Goal: Task Accomplishment & Management: Use online tool/utility

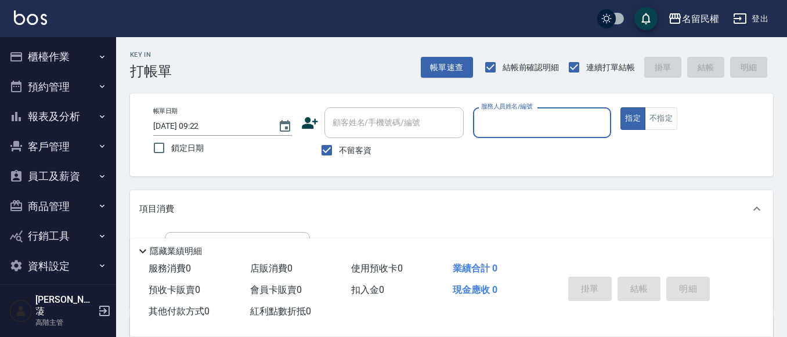
click at [100, 59] on icon "button" at bounding box center [101, 56] width 9 height 9
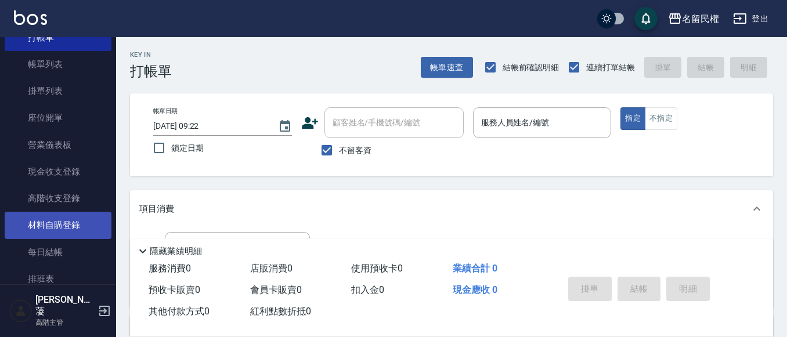
scroll to position [116, 0]
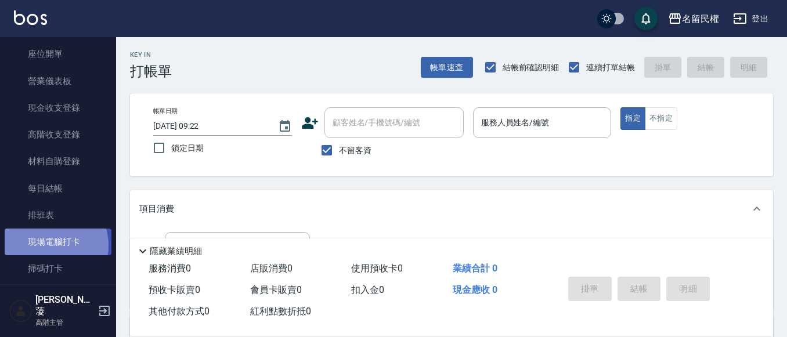
click at [46, 245] on link "現場電腦打卡" at bounding box center [58, 242] width 107 height 27
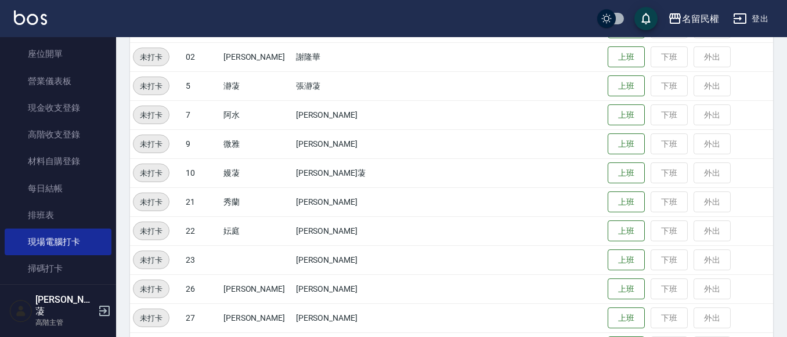
scroll to position [232, 0]
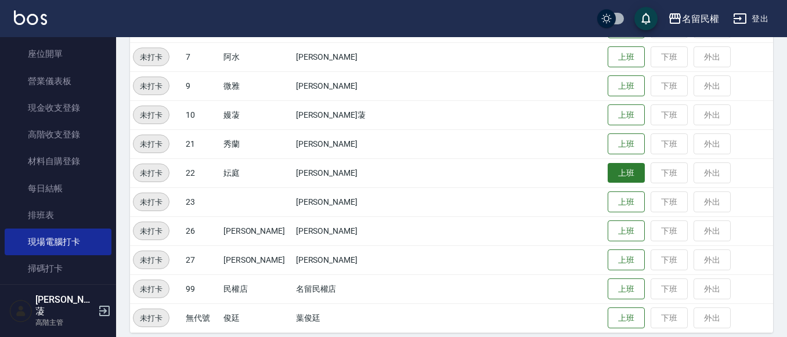
click at [612, 179] on button "上班" at bounding box center [625, 173] width 37 height 20
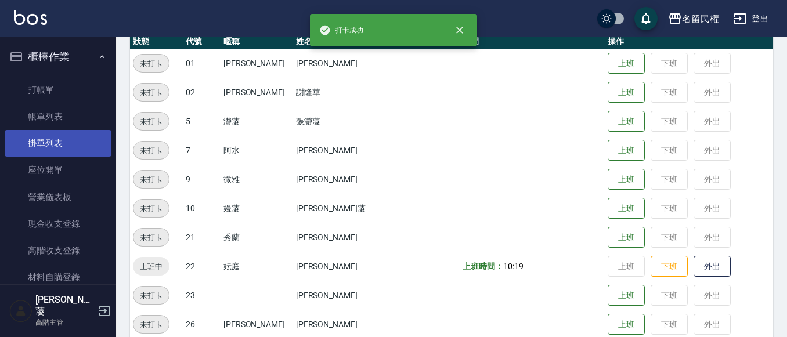
scroll to position [116, 0]
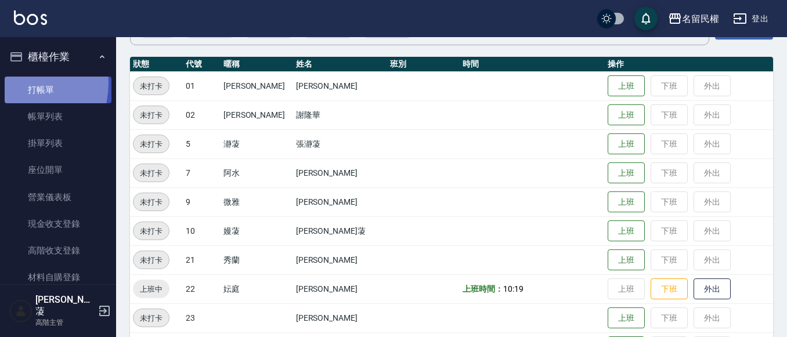
click at [15, 83] on link "打帳單" at bounding box center [58, 90] width 107 height 27
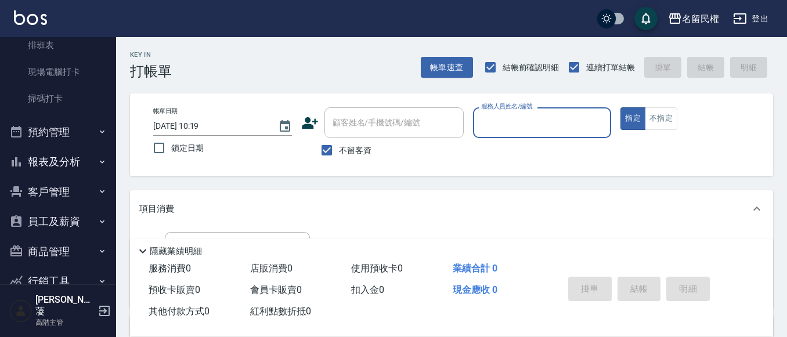
scroll to position [331, 0]
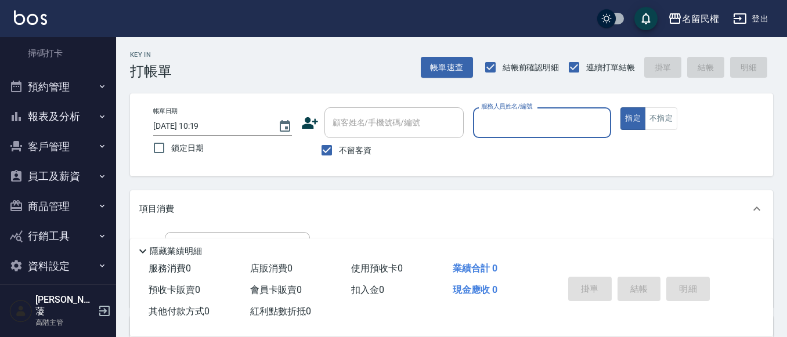
click at [81, 114] on button "報表及分析" at bounding box center [58, 117] width 107 height 30
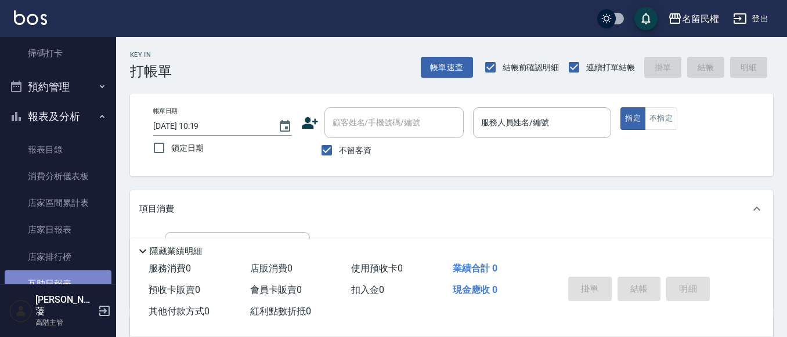
click at [72, 280] on link "互助日報表" at bounding box center [58, 283] width 107 height 27
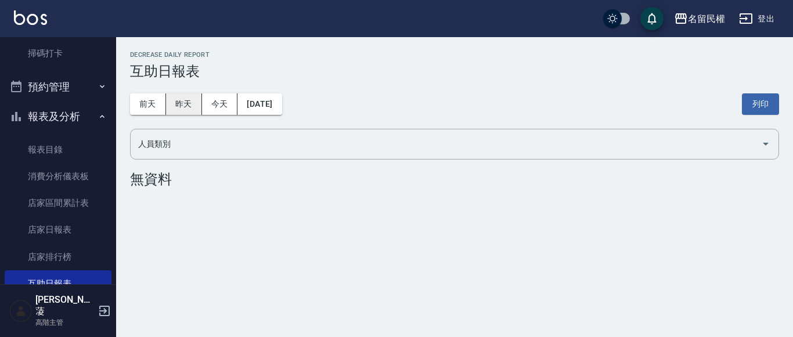
click at [181, 107] on button "昨天" at bounding box center [184, 103] width 36 height 21
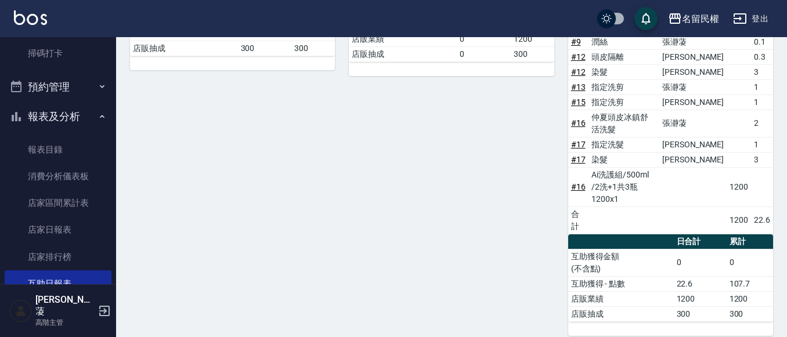
scroll to position [406, 0]
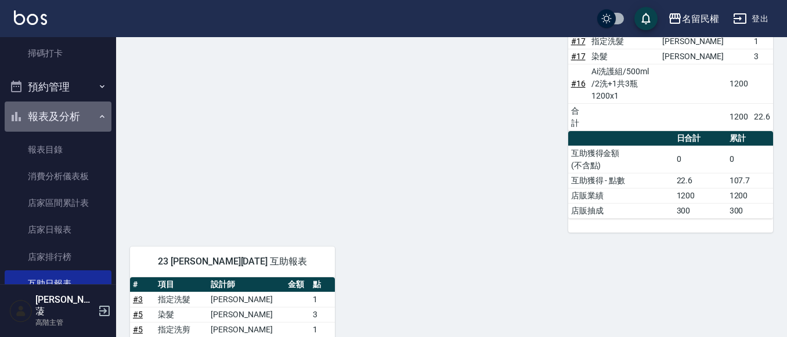
click at [97, 116] on icon "button" at bounding box center [101, 116] width 9 height 9
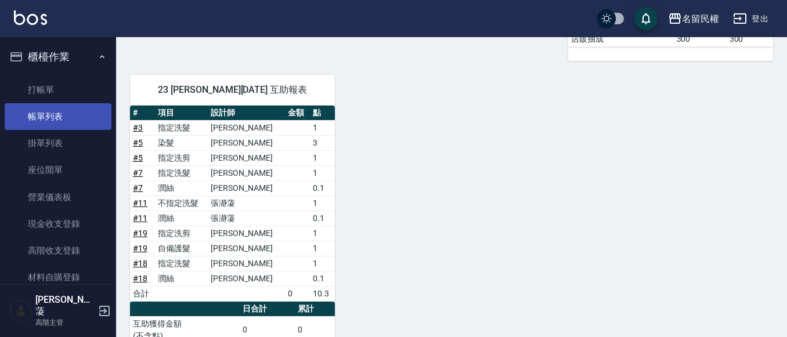
scroll to position [518, 0]
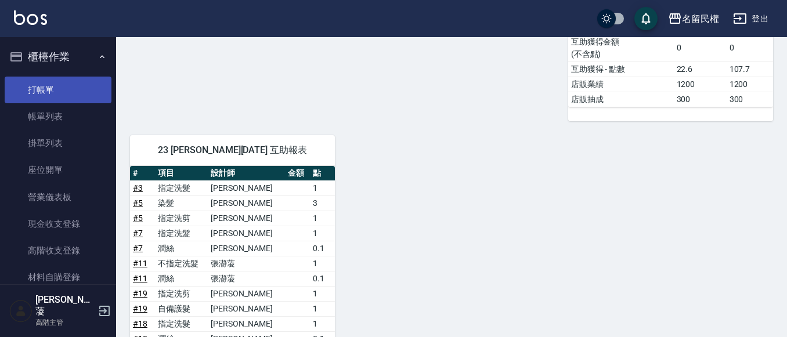
click at [54, 89] on link "打帳單" at bounding box center [58, 90] width 107 height 27
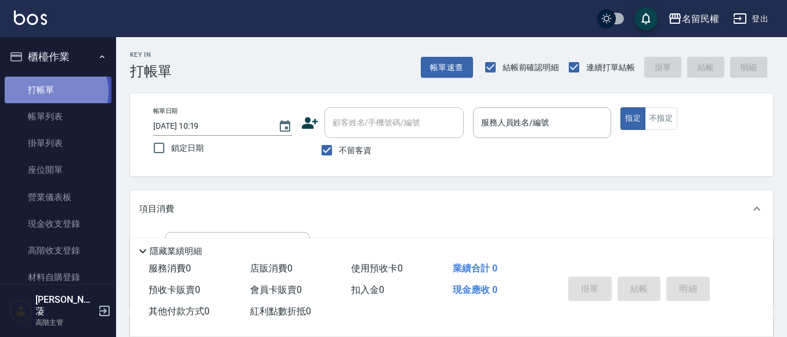
click at [55, 91] on link "打帳單" at bounding box center [58, 90] width 107 height 27
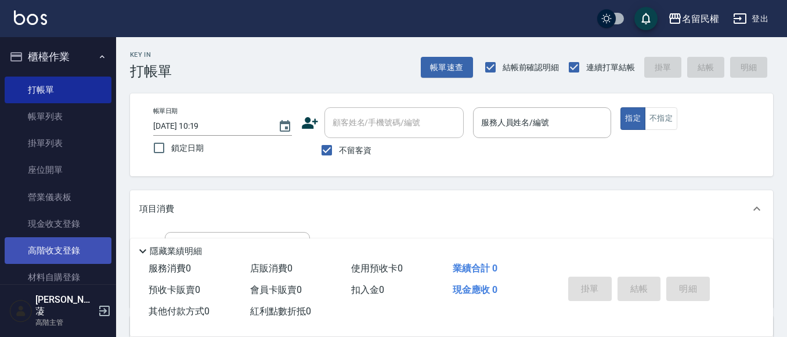
scroll to position [116, 0]
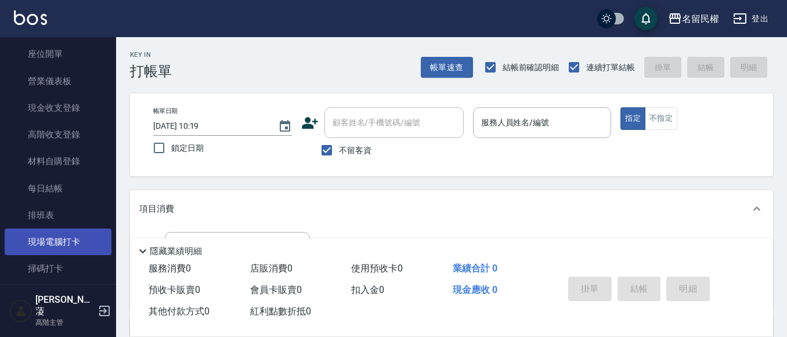
click at [69, 245] on link "現場電腦打卡" at bounding box center [58, 242] width 107 height 27
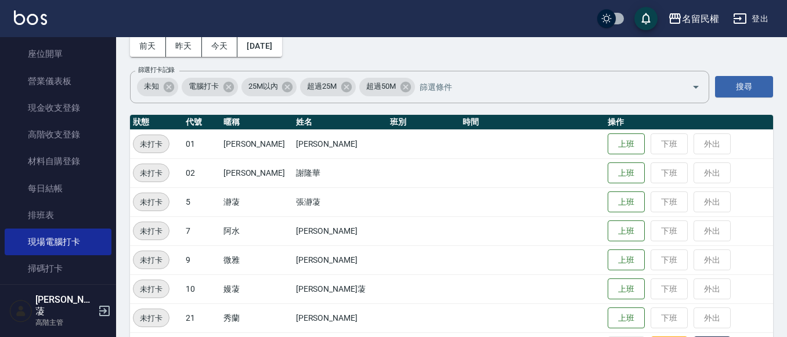
scroll to position [116, 0]
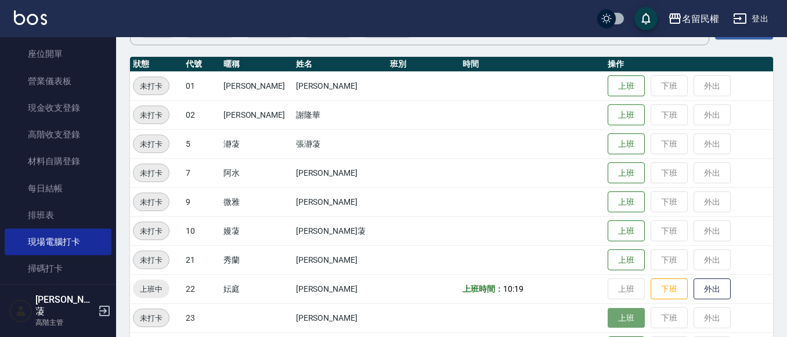
click at [607, 324] on button "上班" at bounding box center [625, 318] width 37 height 20
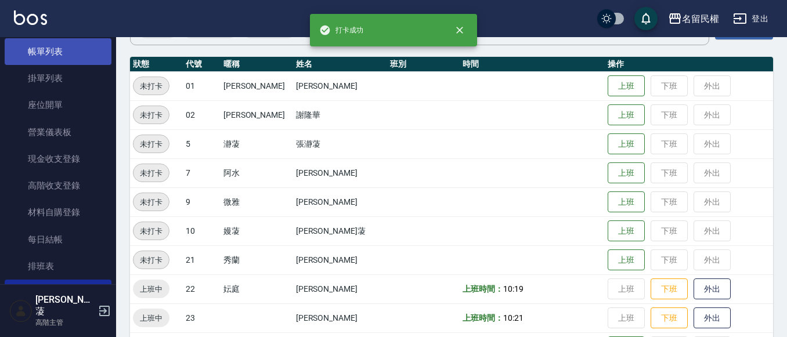
scroll to position [0, 0]
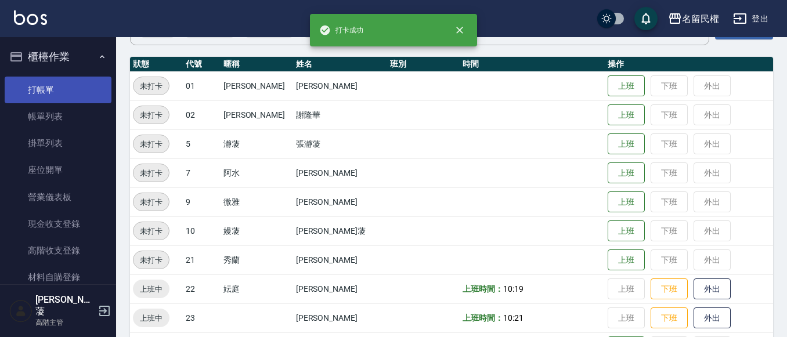
click at [46, 93] on link "打帳單" at bounding box center [58, 90] width 107 height 27
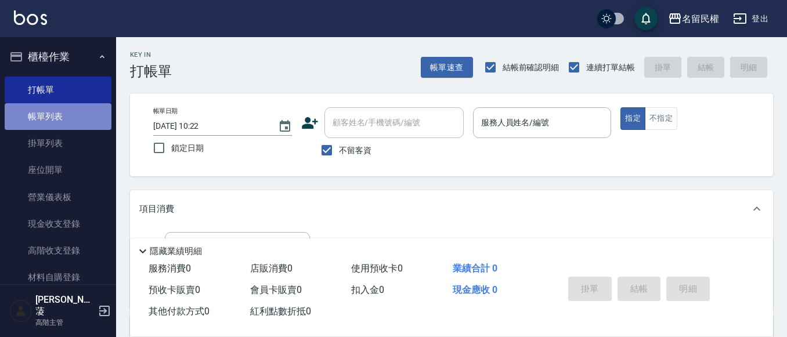
click at [81, 116] on link "帳單列表" at bounding box center [58, 116] width 107 height 27
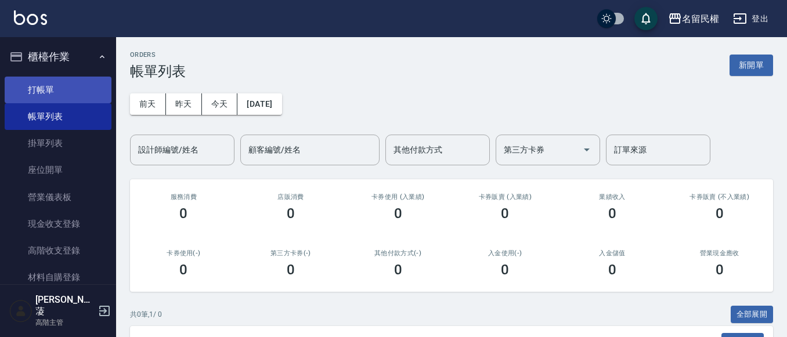
click at [33, 89] on link "打帳單" at bounding box center [58, 90] width 107 height 27
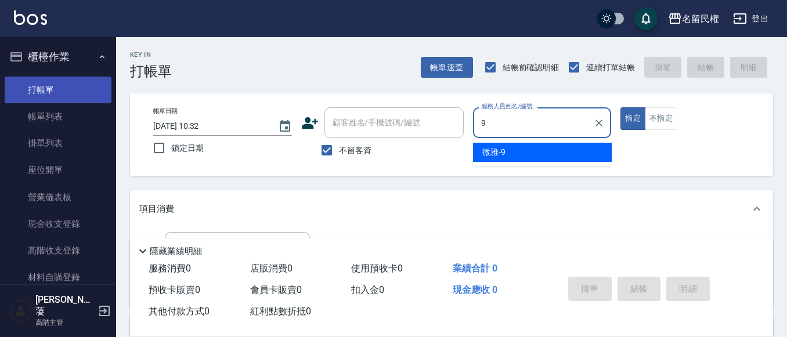
type input "微雅-9"
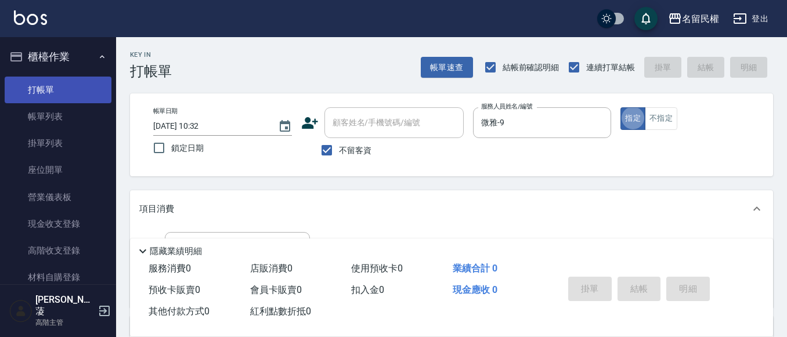
type button "true"
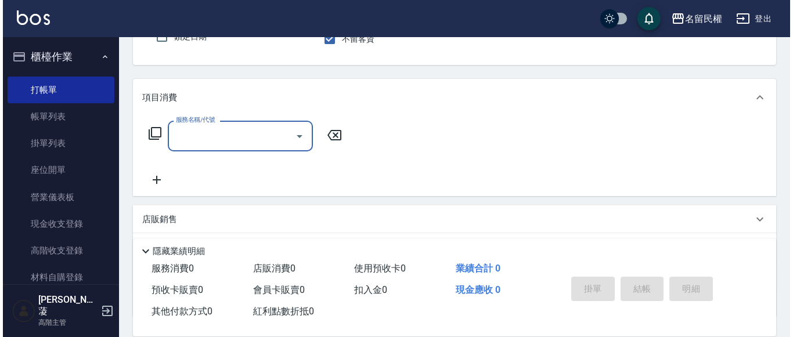
scroll to position [116, 0]
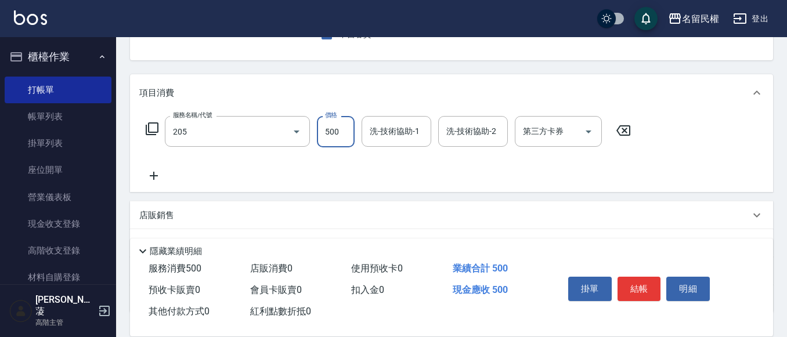
type input "指定洗剪(205)"
type input "550"
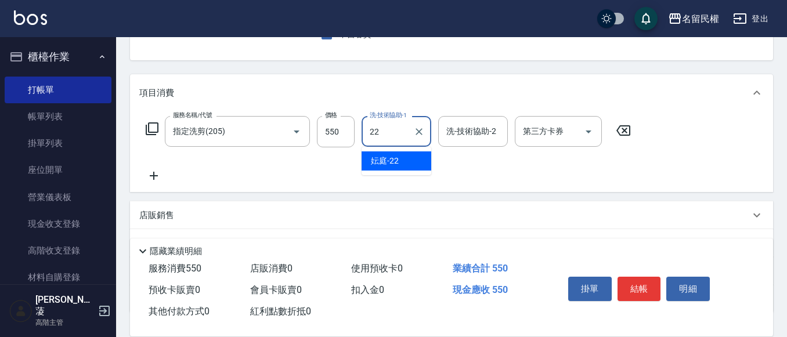
type input "妘庭-22"
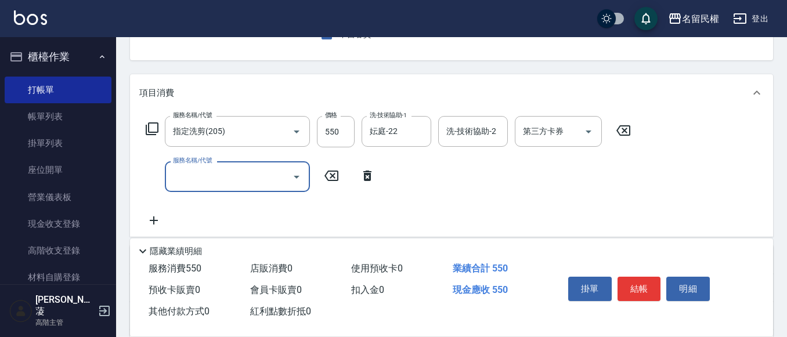
type input "1"
type input "潤絲(701)"
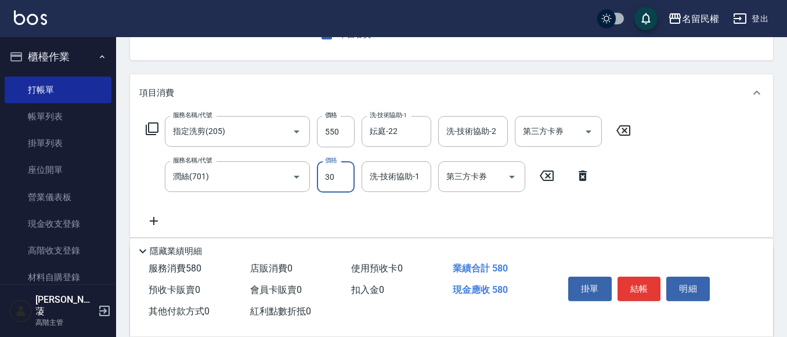
type input "30"
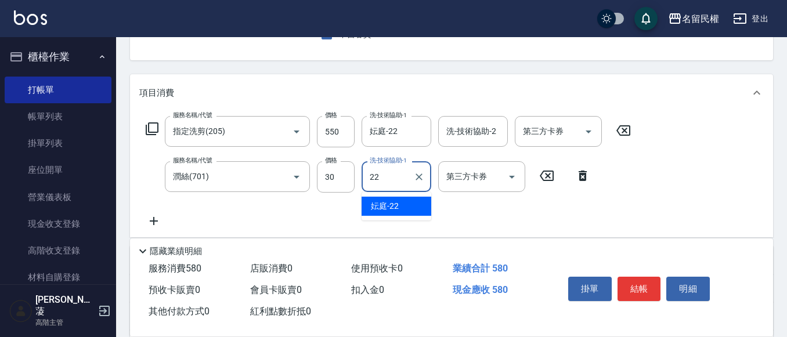
type input "妘庭-22"
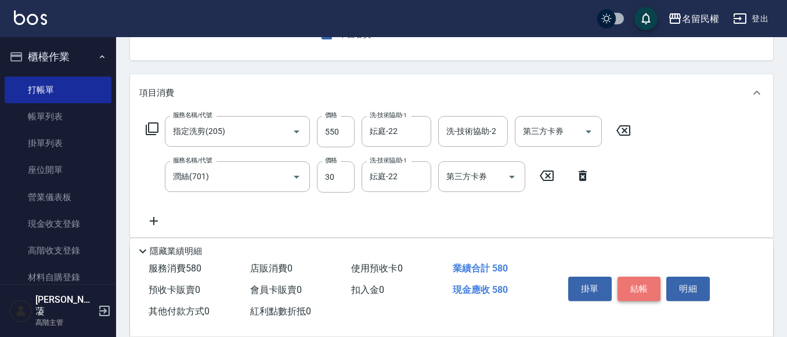
drag, startPoint x: 642, startPoint y: 281, endPoint x: 623, endPoint y: 285, distance: 19.0
click at [641, 281] on button "結帳" at bounding box center [639, 289] width 44 height 24
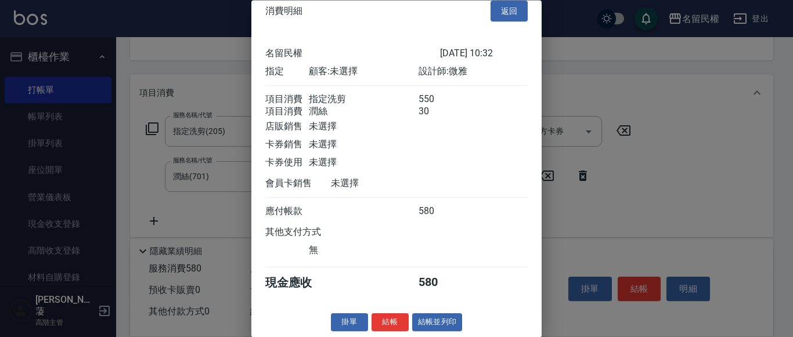
scroll to position [29, 0]
click at [386, 317] on button "結帳" at bounding box center [389, 323] width 37 height 18
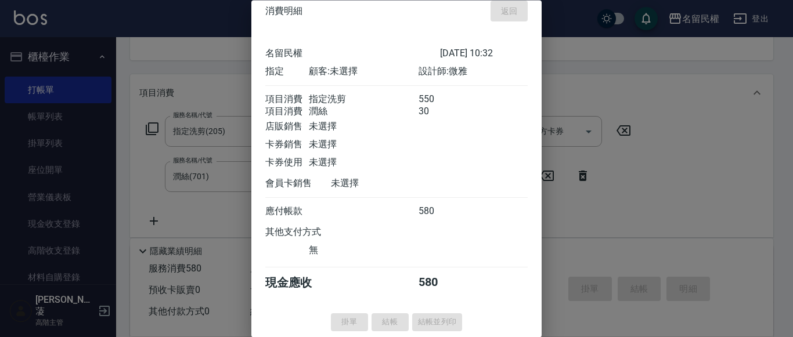
type input "[DATE] 10:49"
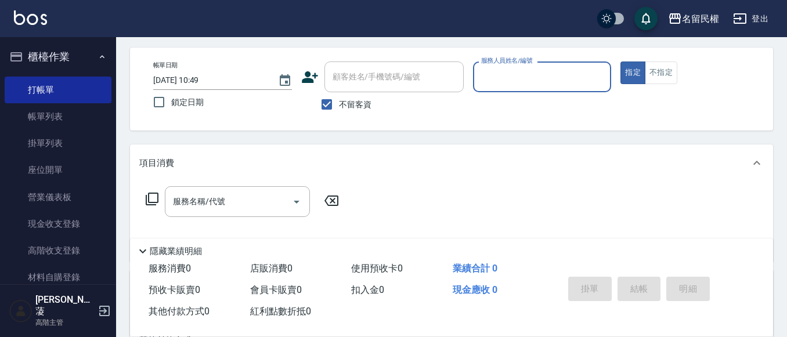
scroll to position [0, 0]
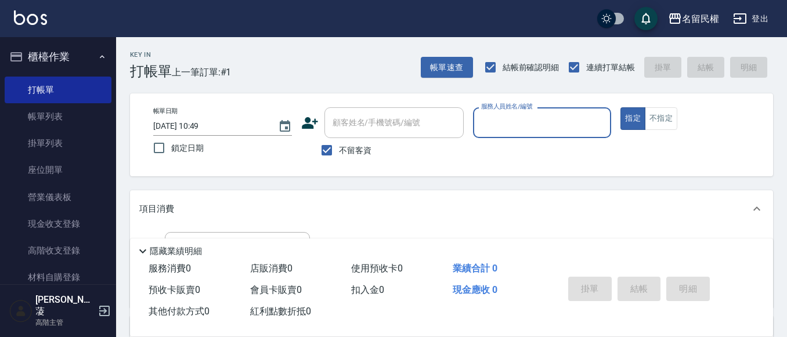
drag, startPoint x: 487, startPoint y: 138, endPoint x: 484, endPoint y: 128, distance: 10.3
click at [486, 136] on div "服務人員姓名/編號" at bounding box center [542, 122] width 139 height 31
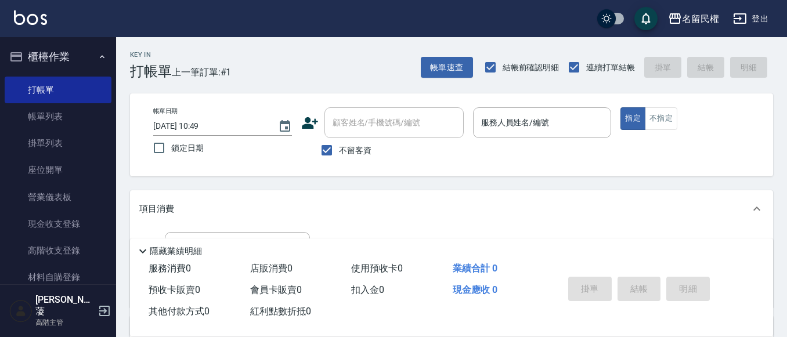
click at [370, 189] on div "Key In 打帳單 上一筆訂單:#1 帳單速查 結帳前確認明細 連續打單結帳 掛單 結帳 明細 帳單日期 [DATE] 10:49 鎖定日期 顧客姓名/手機…" at bounding box center [451, 288] width 671 height 502
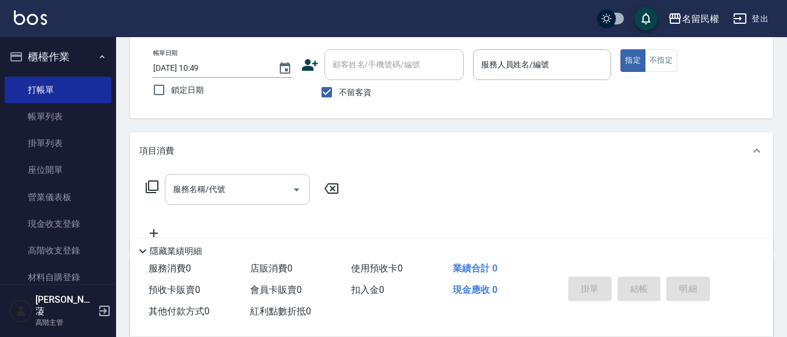
click at [228, 197] on input "服務名稱/代號" at bounding box center [228, 189] width 117 height 20
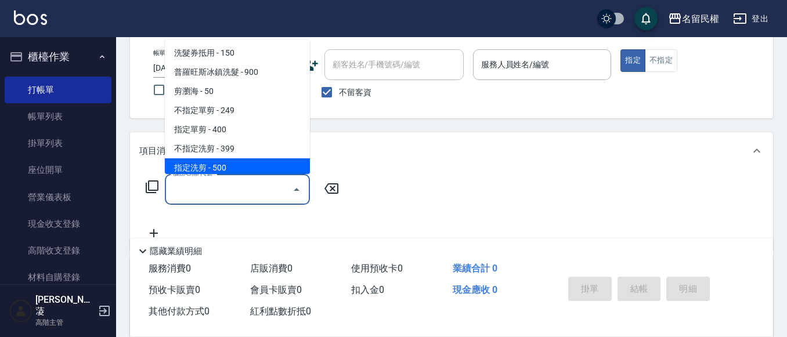
click at [232, 162] on span "指定洗剪 - 500" at bounding box center [237, 167] width 145 height 19
type input "指定洗剪(205)"
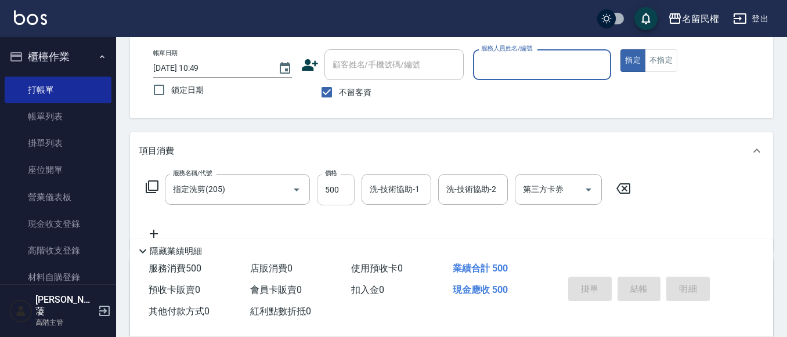
click at [327, 188] on input "500" at bounding box center [336, 189] width 38 height 31
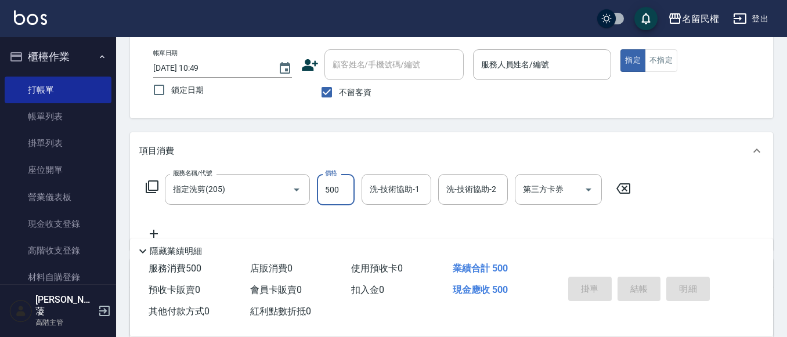
type input "6"
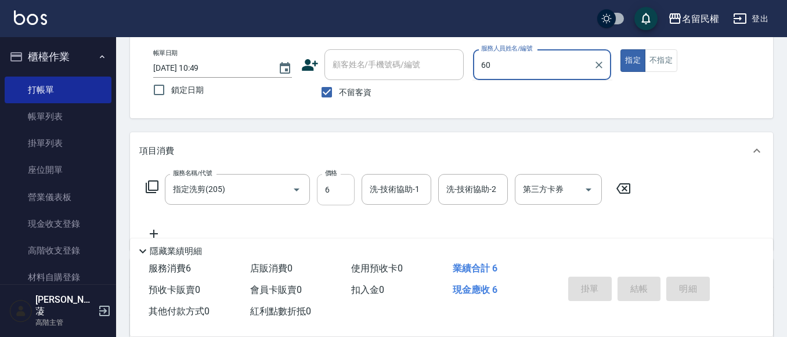
type input "600"
drag, startPoint x: 598, startPoint y: 65, endPoint x: 583, endPoint y: 67, distance: 15.3
click at [596, 64] on icon "Clear" at bounding box center [599, 65] width 12 height 12
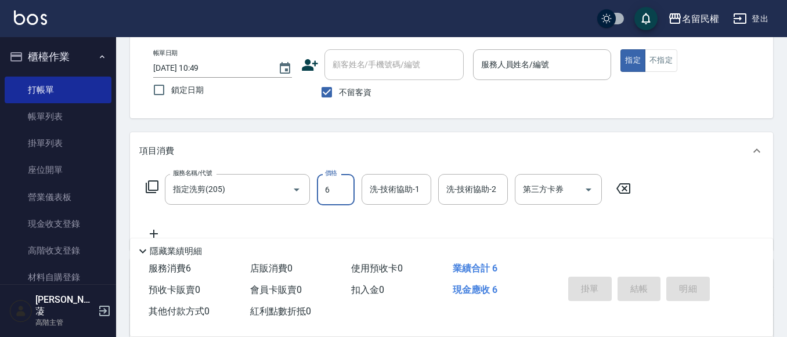
click at [348, 201] on input "6" at bounding box center [336, 189] width 38 height 31
type input "600"
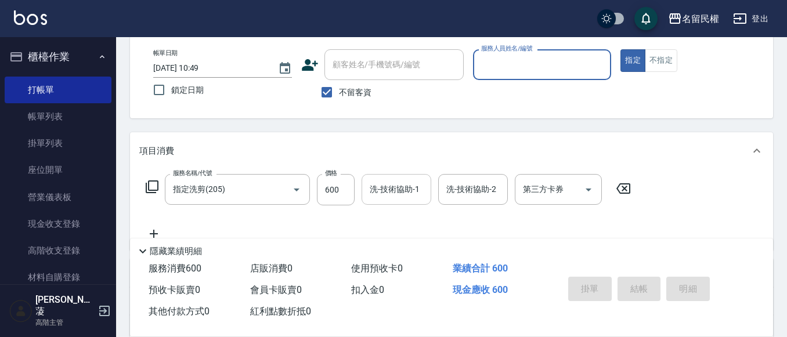
click at [387, 196] on input "洗-技術協助-1" at bounding box center [396, 189] width 59 height 20
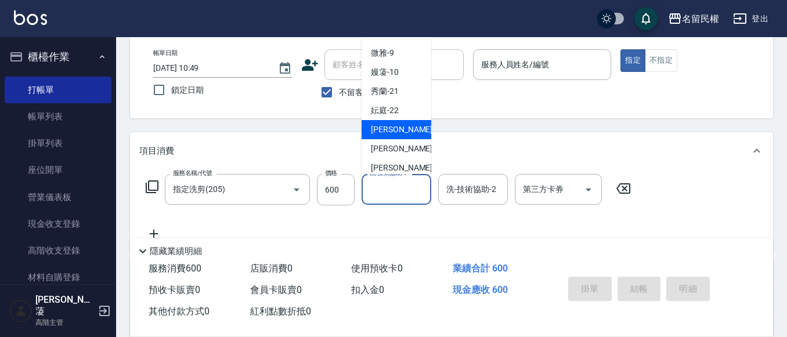
click at [386, 125] on span "[PERSON_NAME]-23" at bounding box center [407, 130] width 73 height 12
type input "[PERSON_NAME]-23"
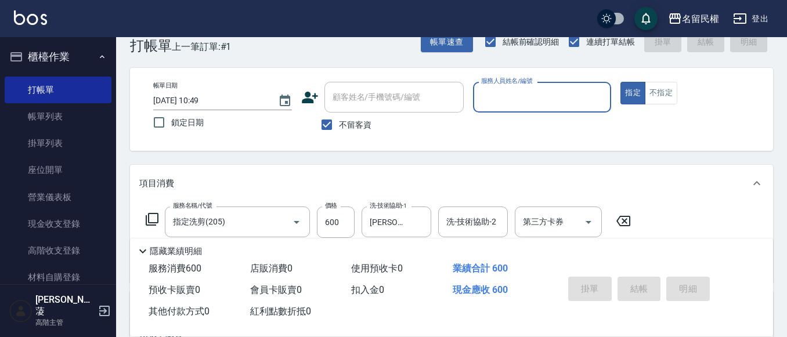
scroll to position [0, 0]
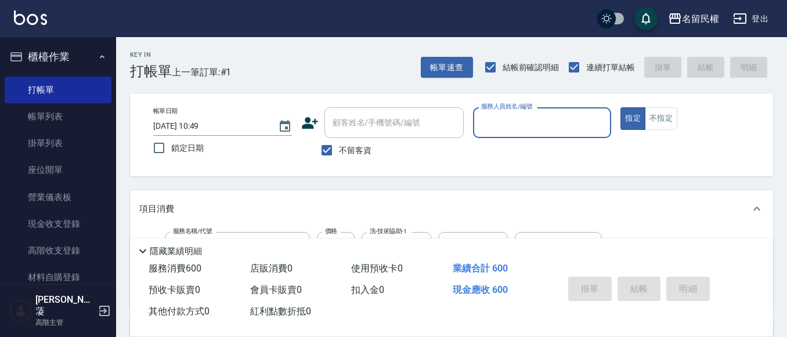
click at [584, 123] on input "服務人員姓名/編號" at bounding box center [542, 123] width 128 height 20
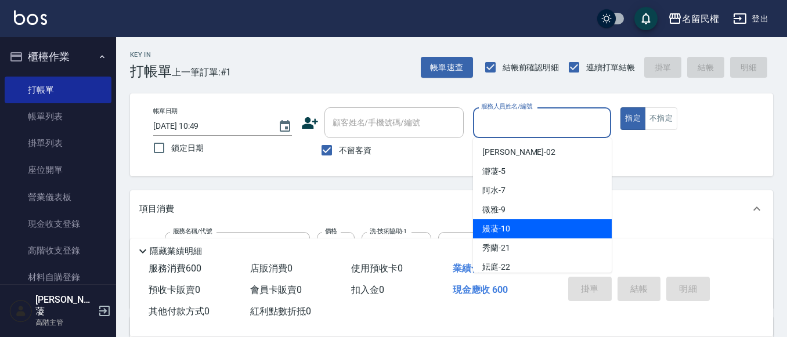
click at [546, 230] on div "嫚蓤 -10" at bounding box center [542, 228] width 139 height 19
type input "嫚蓤-10"
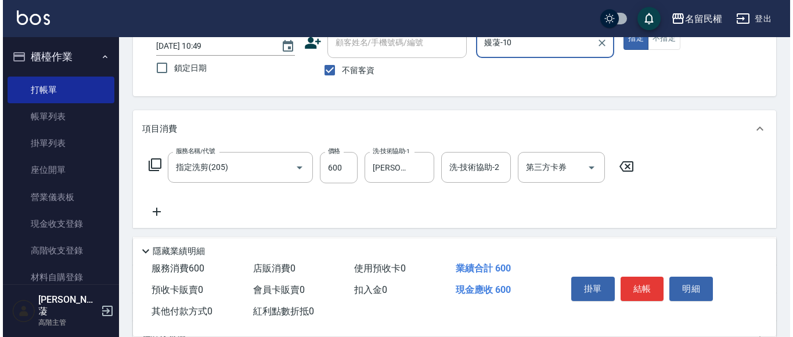
scroll to position [116, 0]
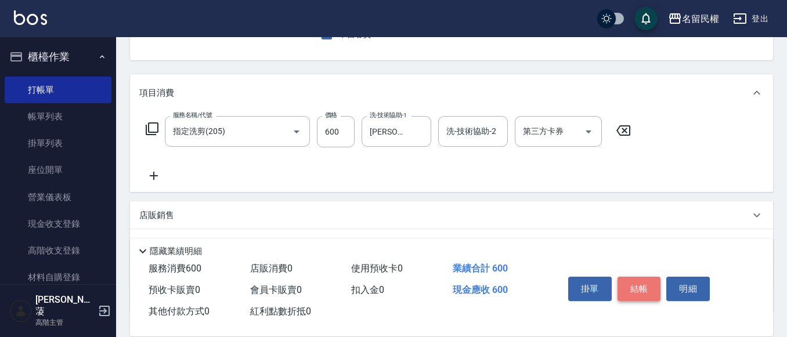
click at [641, 284] on button "結帳" at bounding box center [639, 289] width 44 height 24
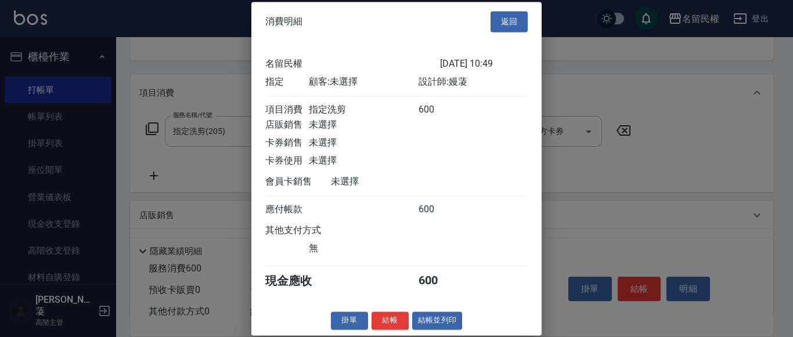
scroll to position [15, 0]
click at [382, 324] on button "結帳" at bounding box center [389, 321] width 37 height 18
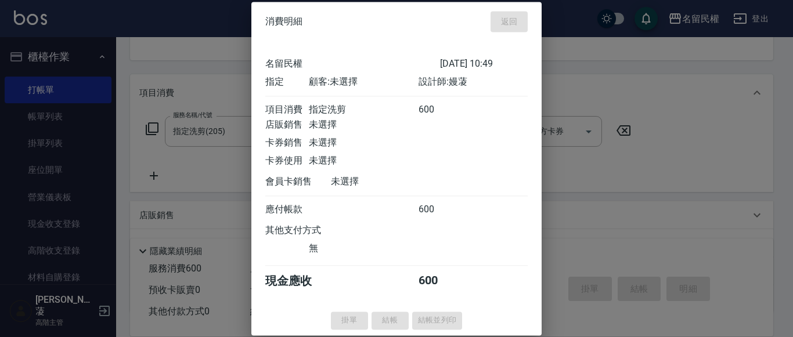
type input "[DATE] 11:20"
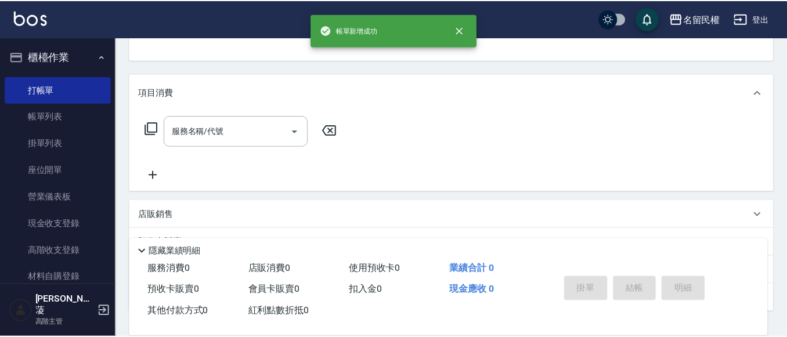
scroll to position [113, 0]
